Goal: Information Seeking & Learning: Understand process/instructions

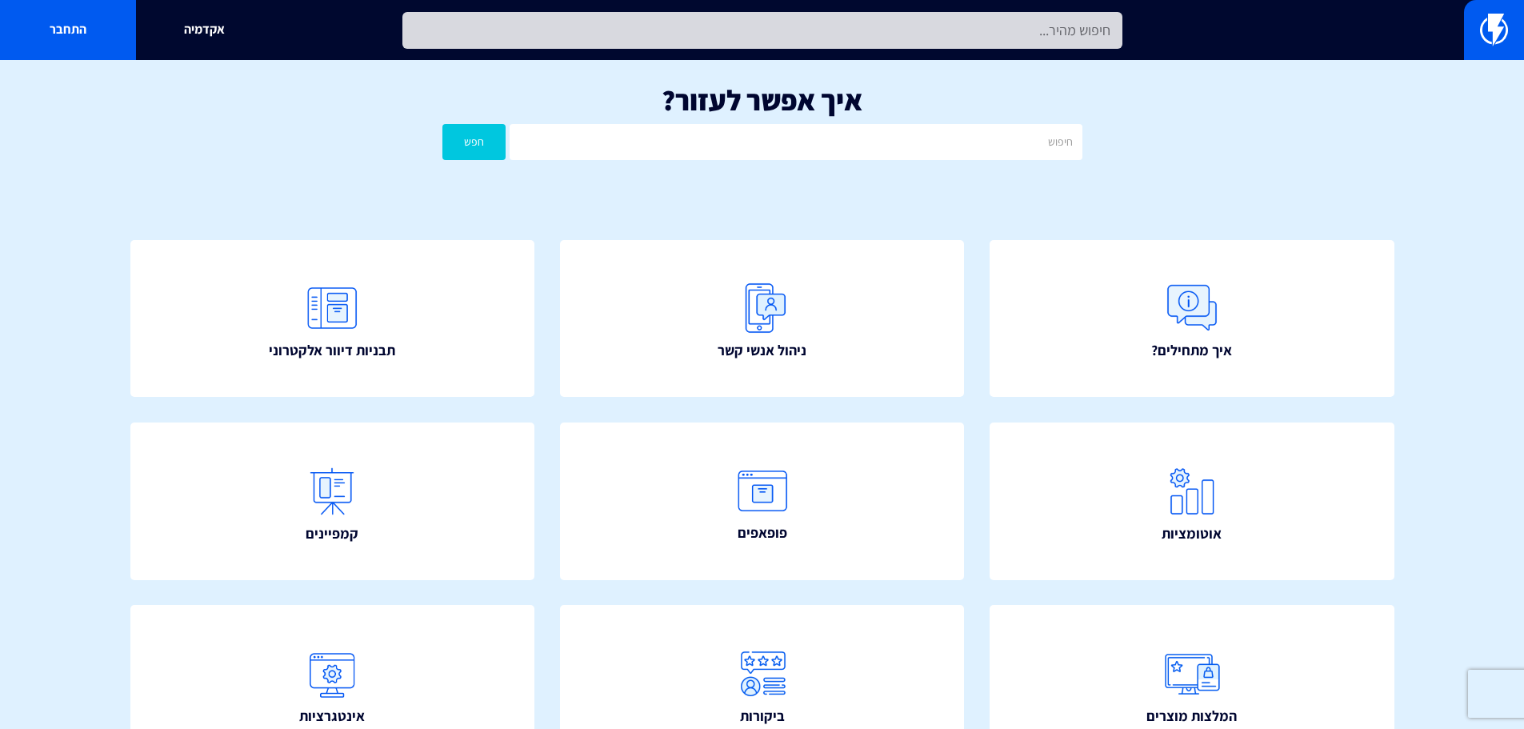
click at [748, 22] on input "text" at bounding box center [762, 30] width 720 height 37
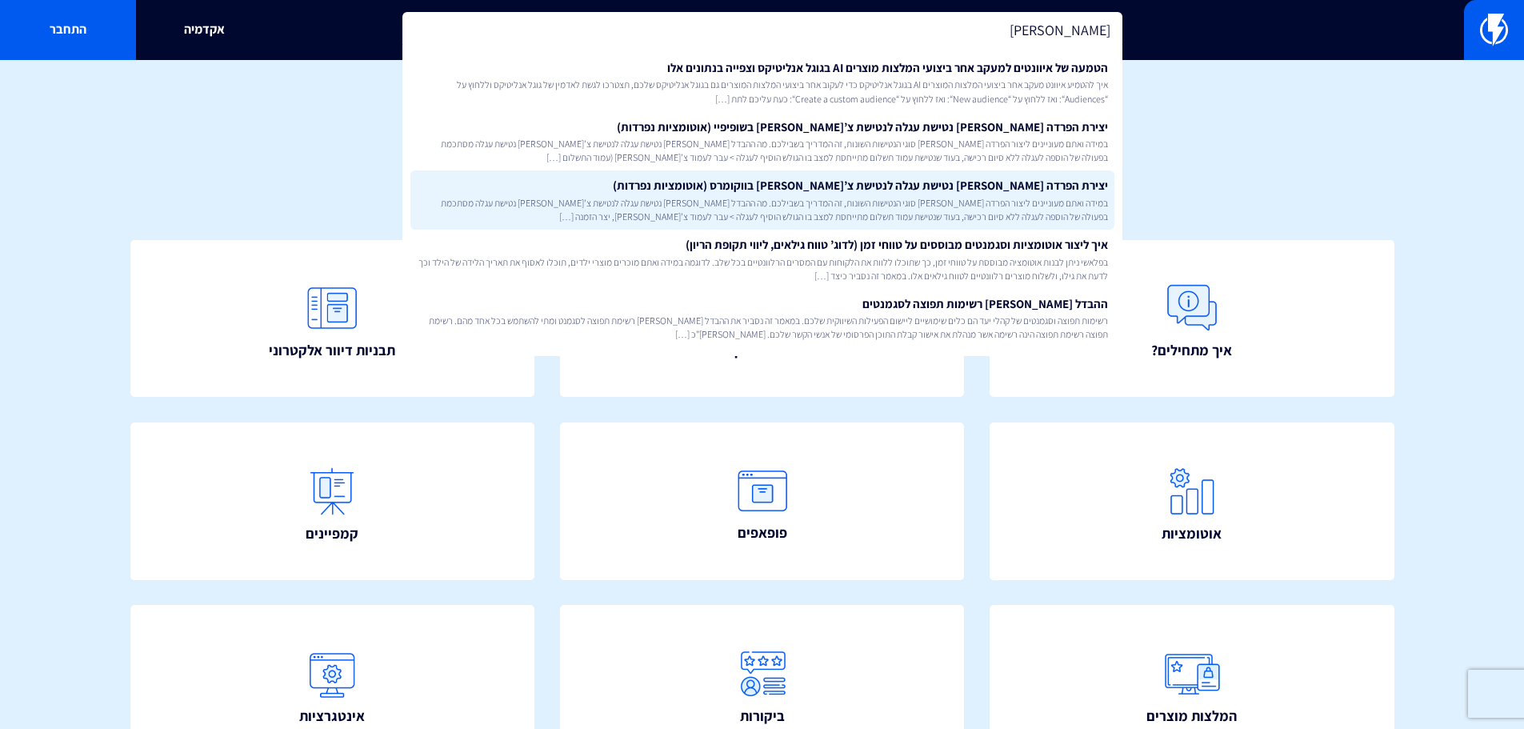
type input "[PERSON_NAME]"
click at [935, 187] on link "יצירת הפרדה [PERSON_NAME] נטישת עגלה לנטישת צ’[PERSON_NAME] בווקומרס (אוטומציות…" at bounding box center [762, 199] width 704 height 59
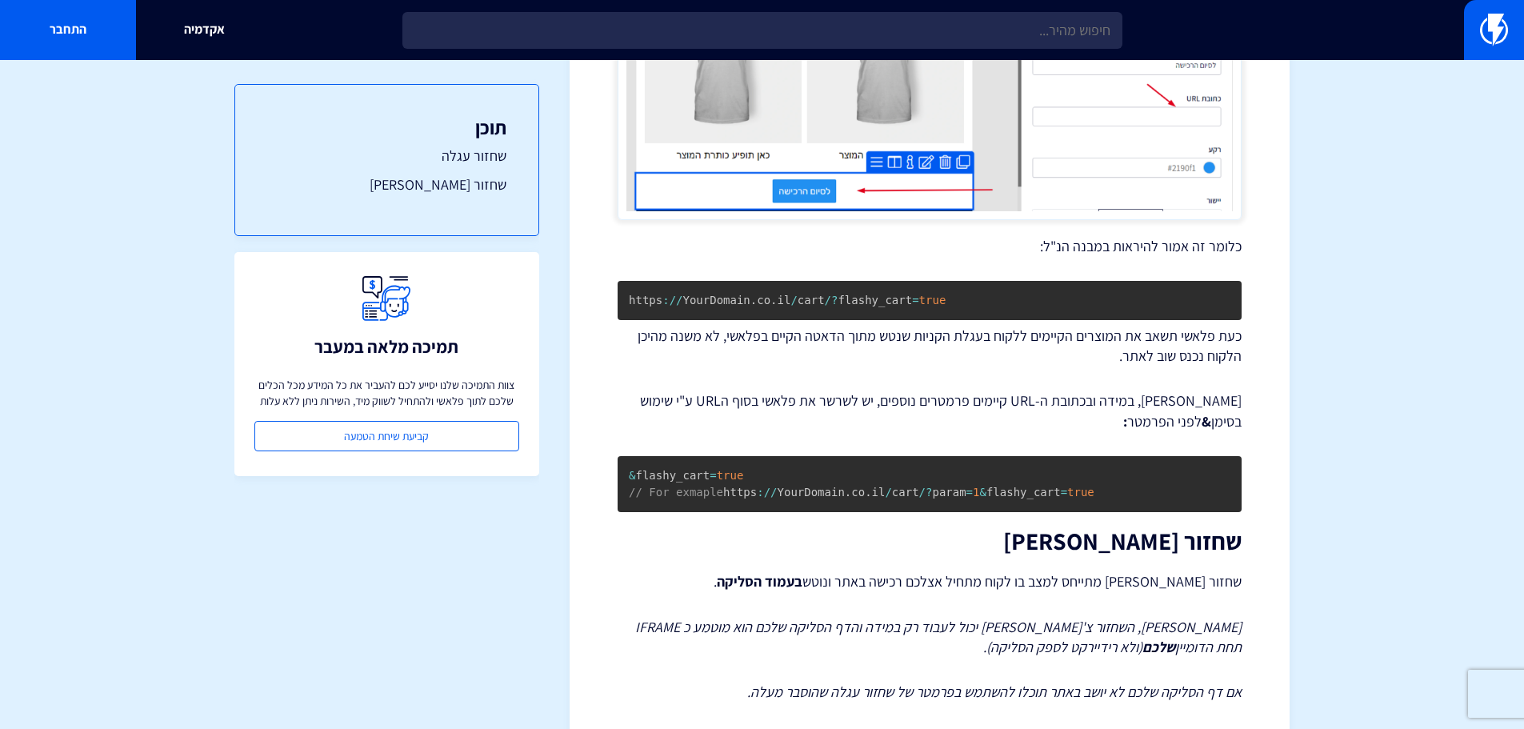
scroll to position [993, 0]
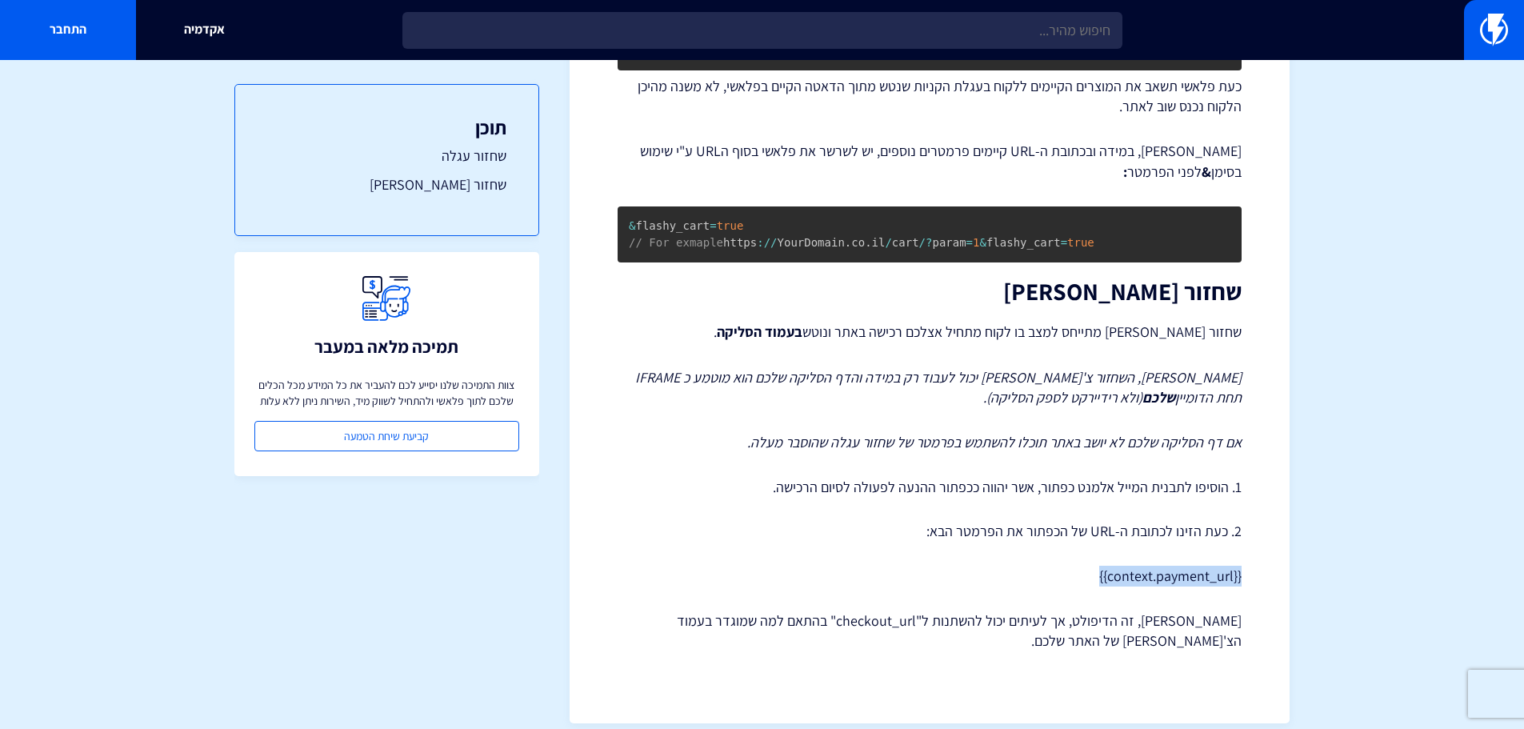
drag, startPoint x: 1080, startPoint y: 556, endPoint x: 1259, endPoint y: 549, distance: 179.3
copy p "{{context.payment_url}}"
drag, startPoint x: 1161, startPoint y: 604, endPoint x: 1061, endPoint y: 604, distance: 100.0
click at [1161, 610] on p "שימו לב, זה הדיפולט, אך לעיתים יכול להשתנות ל"checkout_url" בהתאם למה שמוגדר בע…" at bounding box center [929, 630] width 624 height 41
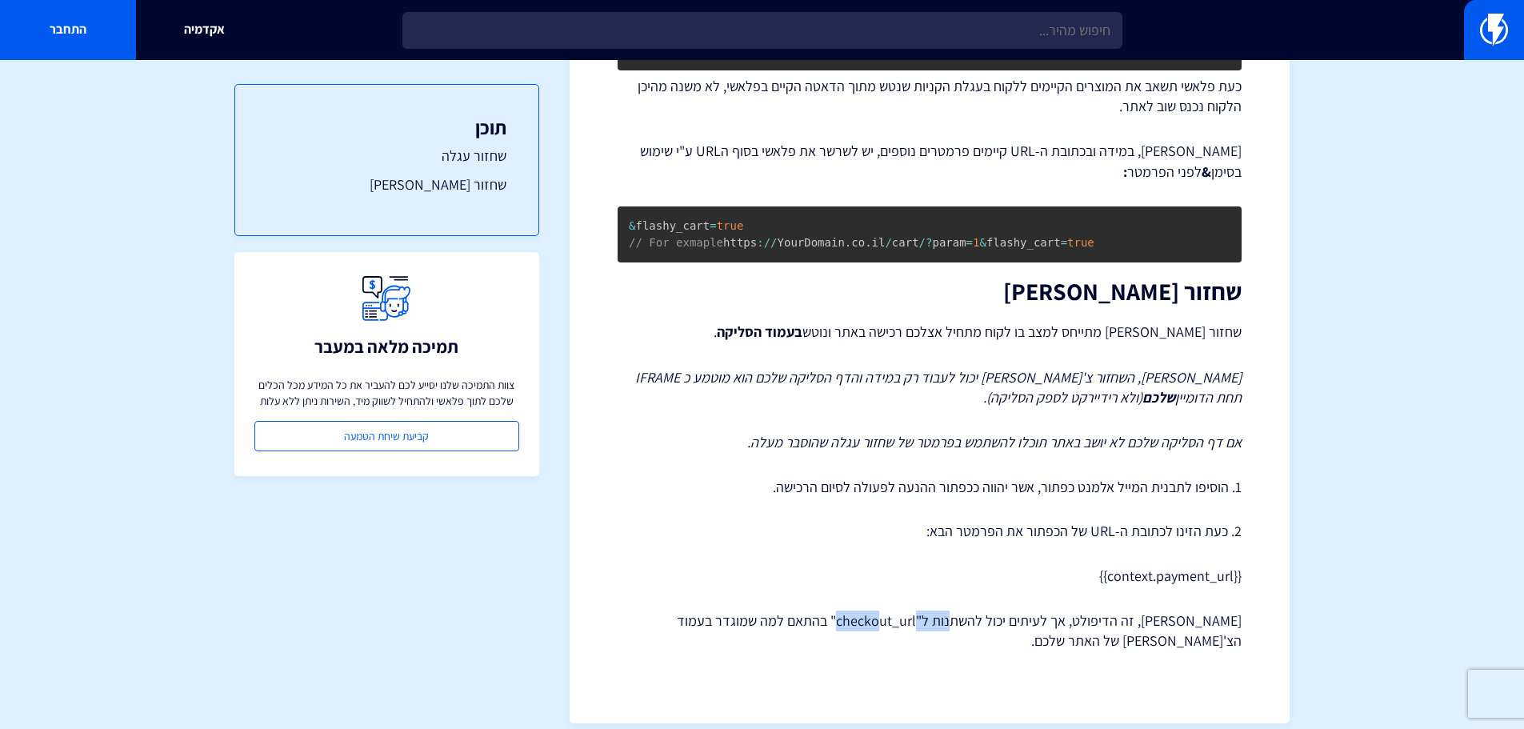
drag, startPoint x: 903, startPoint y: 601, endPoint x: 981, endPoint y: 602, distance: 78.4
click at [981, 610] on p "שימו לב, זה הדיפולט, אך לעיתים יכול להשתנות ל"checkout_url" בהתאם למה שמוגדר בע…" at bounding box center [929, 630] width 624 height 41
copy p "checkout_url"
